Goal: Communication & Community: Answer question/provide support

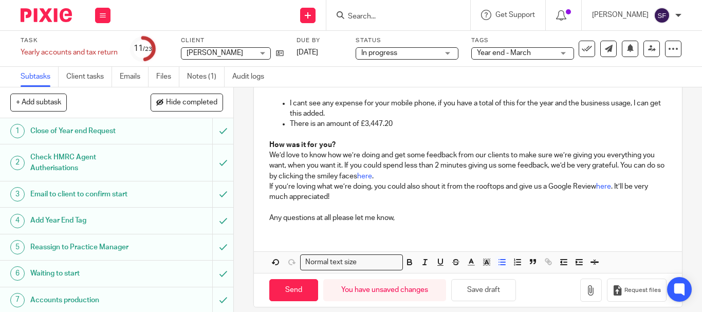
scroll to position [351, 0]
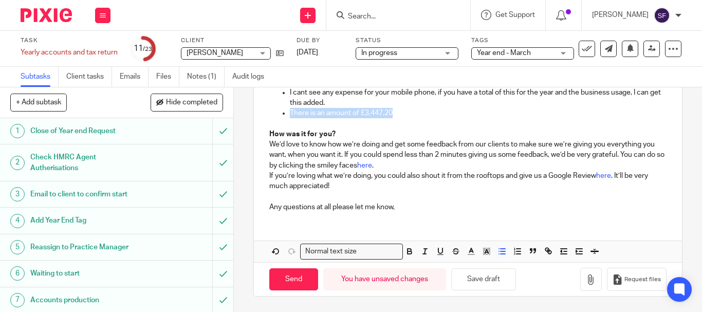
drag, startPoint x: 391, startPoint y: 114, endPoint x: 261, endPoint y: 115, distance: 130.5
click at [261, 115] on div "Hi Kevin, Please see attached a draft copy of your accounts. I’ve also attached…" at bounding box center [468, 39] width 428 height 362
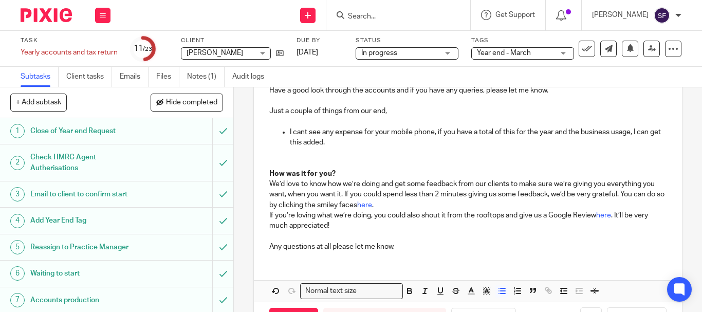
scroll to position [300, 0]
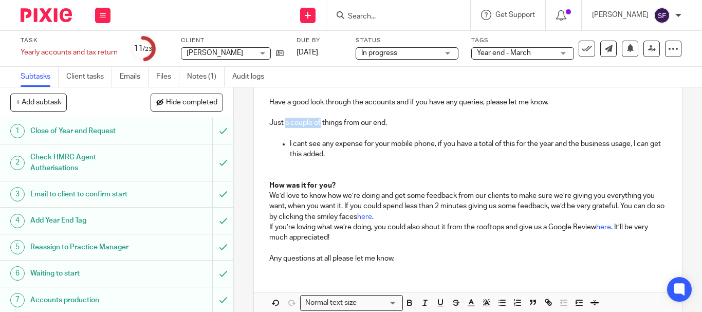
click at [317, 124] on p "Just a couple of things from our end," at bounding box center [467, 128] width 397 height 21
drag, startPoint x: 317, startPoint y: 124, endPoint x: 312, endPoint y: 124, distance: 5.7
click at [312, 124] on p "Just a couple of things from our end," at bounding box center [467, 128] width 397 height 21
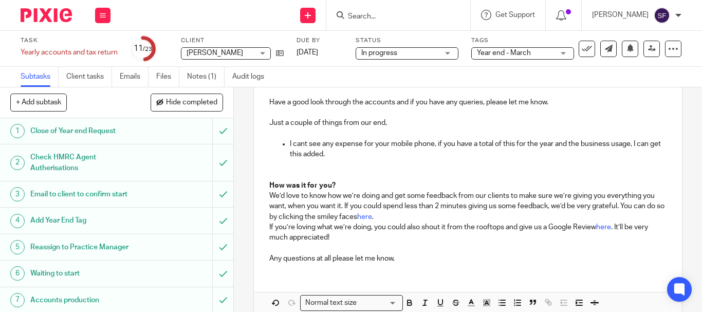
click at [319, 123] on p "Just a couple of things from our end," at bounding box center [467, 128] width 397 height 21
click at [315, 122] on p "Just one things from our end," at bounding box center [467, 128] width 397 height 21
click at [539, 145] on p "I cant see any expense for your mobile phone, if you have a total of this for t…" at bounding box center [478, 149] width 377 height 21
click at [541, 144] on p "I cant see any expense for your mobile phone, if you have a total of this for t…" at bounding box center [478, 149] width 377 height 21
click at [432, 145] on p "I cant see any expense for your mobile phone, if you have a total of this for t…" at bounding box center [478, 149] width 377 height 21
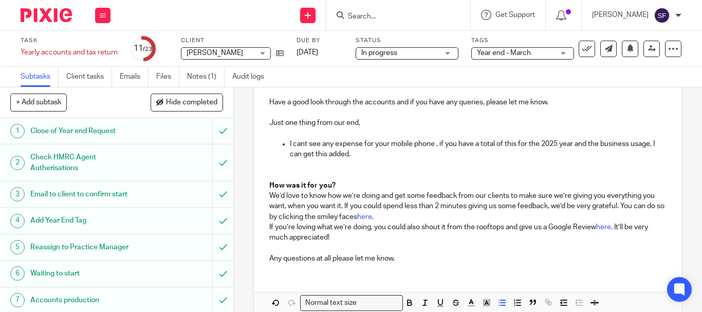
click at [435, 145] on p "I cant see any expense for your mobile phone , if you have a total of this for …" at bounding box center [478, 149] width 377 height 21
click at [494, 144] on p "I cant see any expense for your mobile phone, if you have a total of this for t…" at bounding box center [478, 149] width 377 height 21
click at [498, 144] on p "I cant see any expense for your mobile phone, if you have a total of this for t…" at bounding box center [478, 149] width 377 height 21
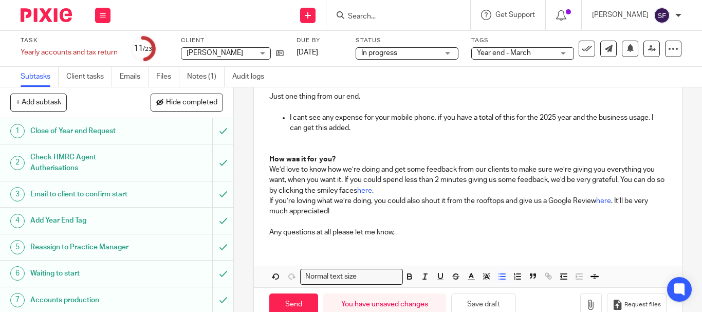
scroll to position [351, 0]
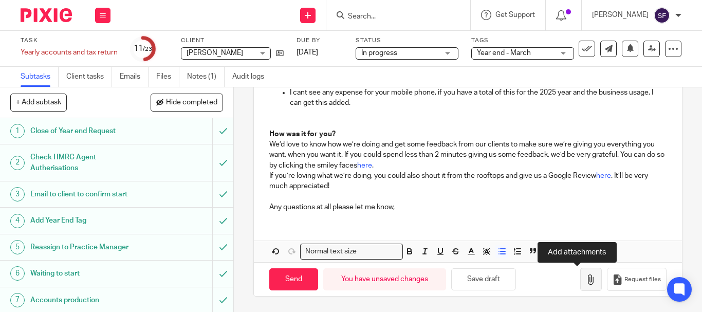
click at [586, 284] on icon "button" at bounding box center [591, 279] width 10 height 10
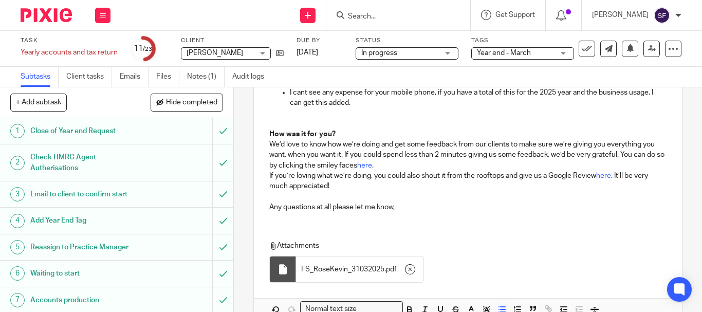
scroll to position [409, 0]
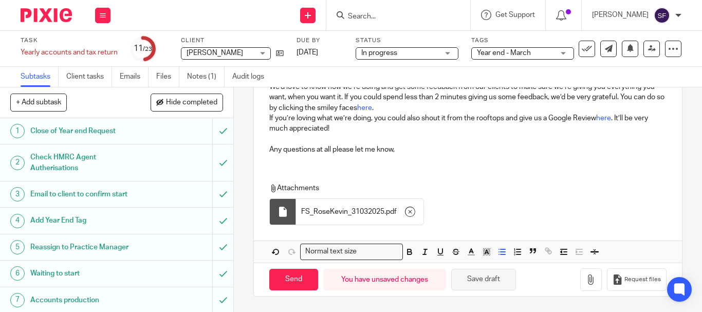
click at [494, 287] on button "Save draft" at bounding box center [483, 280] width 65 height 22
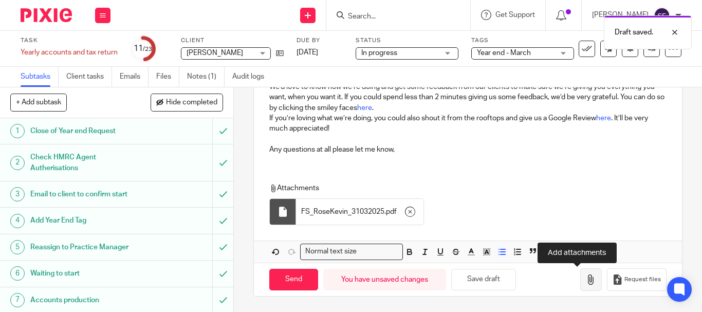
click at [586, 283] on icon "button" at bounding box center [591, 279] width 10 height 10
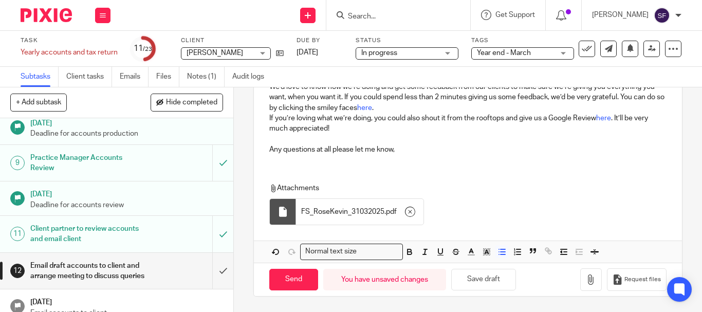
scroll to position [205, 0]
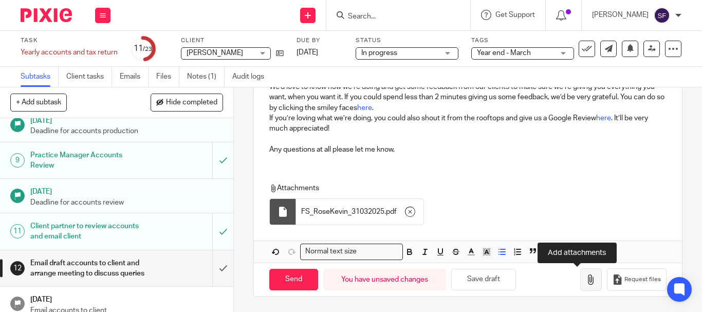
click at [586, 284] on icon "button" at bounding box center [591, 279] width 10 height 10
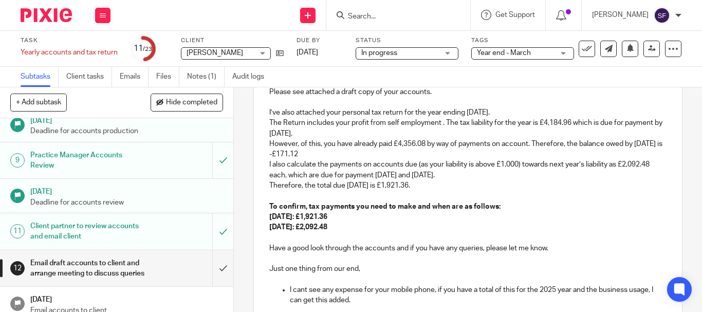
scroll to position [49, 0]
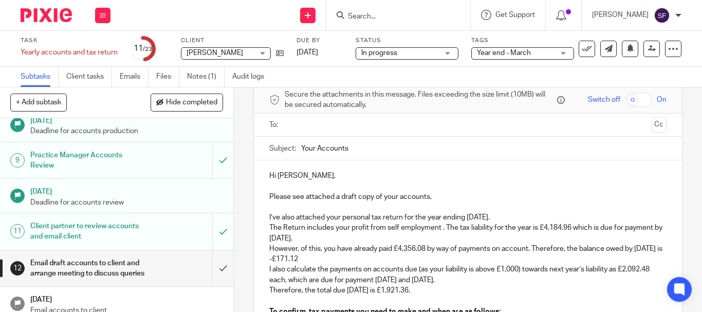
click at [297, 121] on input "text" at bounding box center [467, 125] width 358 height 12
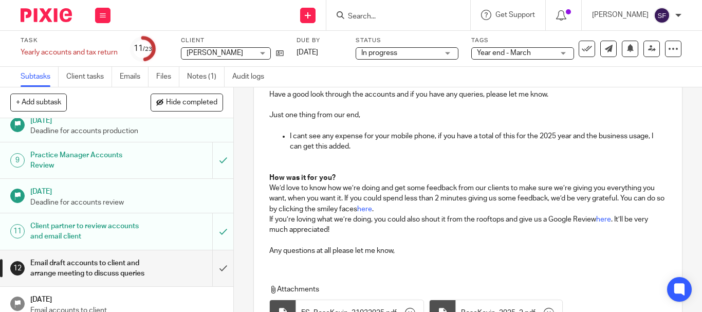
scroll to position [309, 0]
drag, startPoint x: 350, startPoint y: 145, endPoint x: 359, endPoint y: 166, distance: 22.6
click at [350, 146] on p "I cant see any expense for your mobile phone, if you have a total of this for t…" at bounding box center [478, 142] width 377 height 21
click at [358, 148] on p "I cant see any expense for your mobile phone, if you have a total of this for t…" at bounding box center [478, 142] width 377 height 21
click at [356, 151] on p "I cant see any expense for your mobile phone, if you have a total of this for t…" at bounding box center [478, 142] width 377 height 21
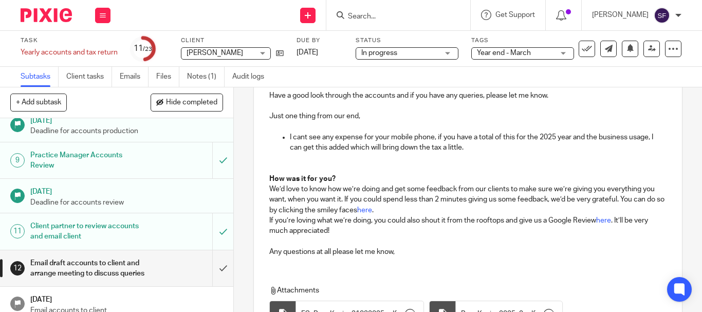
click at [417, 155] on p at bounding box center [478, 158] width 377 height 10
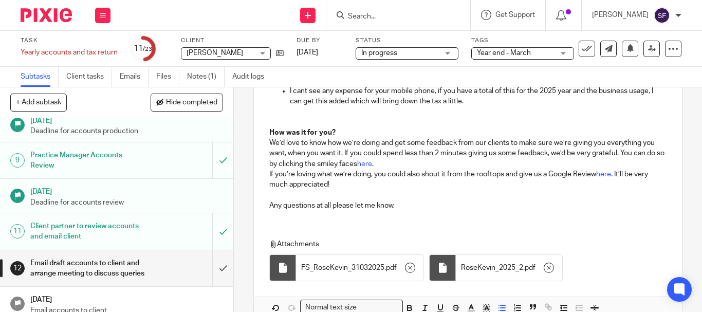
scroll to position [411, 0]
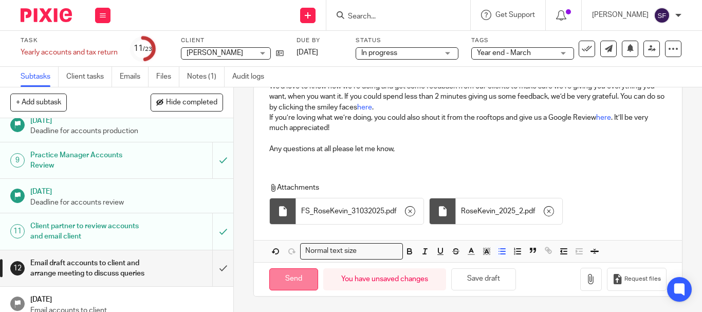
click at [288, 280] on input "Send" at bounding box center [293, 279] width 49 height 22
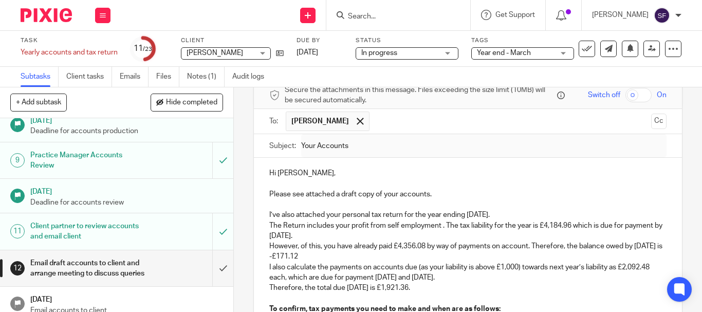
scroll to position [0, 0]
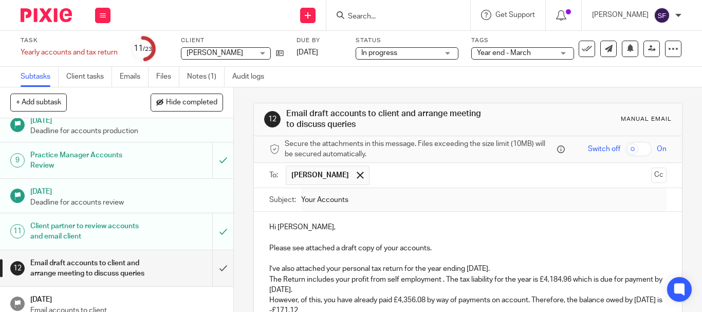
type input "Sent"
